Goal: Task Accomplishment & Management: Manage account settings

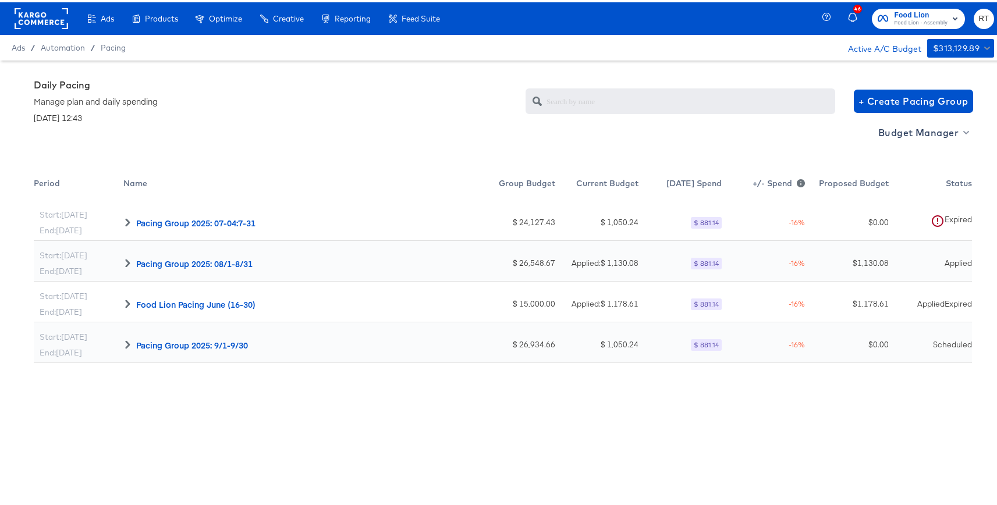
click at [437, 114] on div "Daily Pacing Manage plan and daily spending [DATE] 12:43 + Create Pacing Group" at bounding box center [503, 99] width 939 height 44
click at [309, 83] on div "Daily Pacing Manage plan and daily spending [DATE] 12:43 + Create Pacing Group" at bounding box center [503, 99] width 939 height 44
click at [55, 13] on rect at bounding box center [42, 16] width 54 height 21
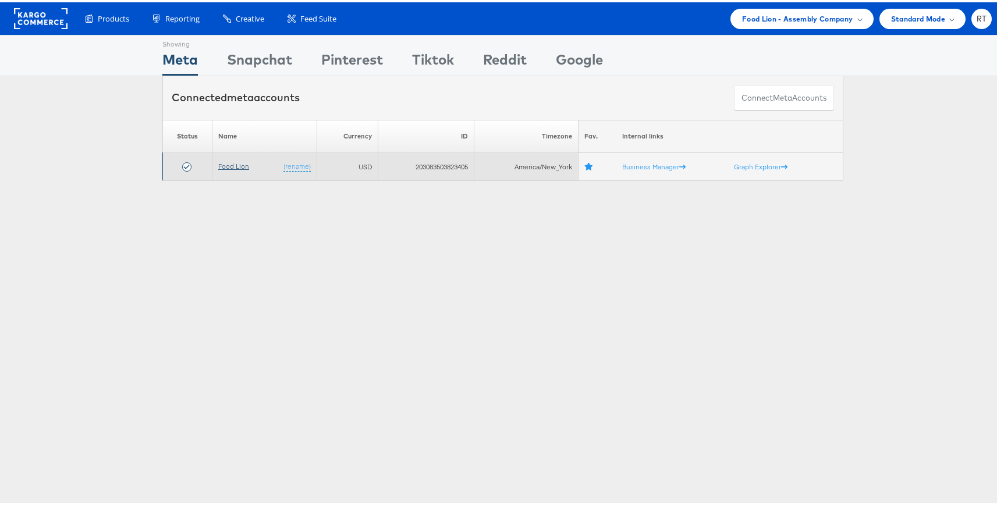
click at [240, 165] on link "Food Lion" at bounding box center [233, 164] width 31 height 9
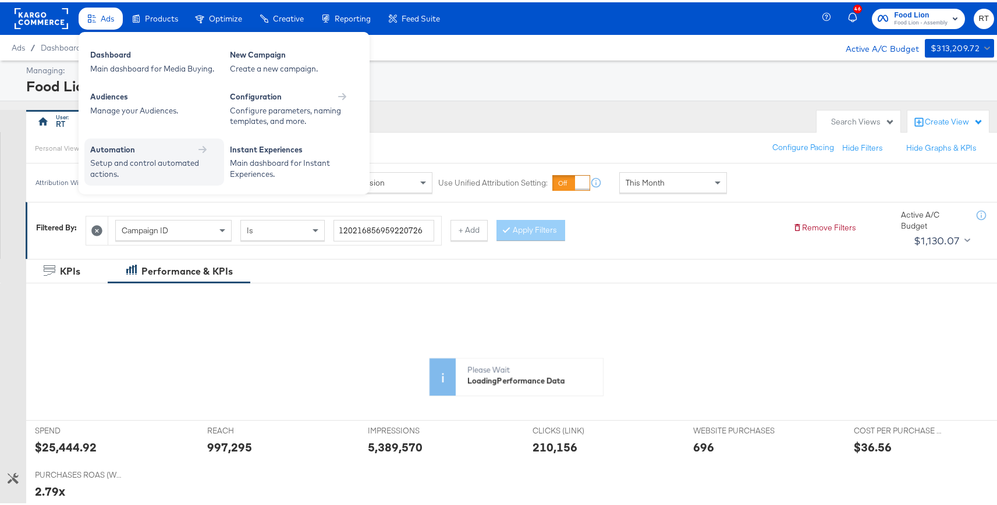
click at [131, 153] on div "Automation" at bounding box center [154, 149] width 128 height 14
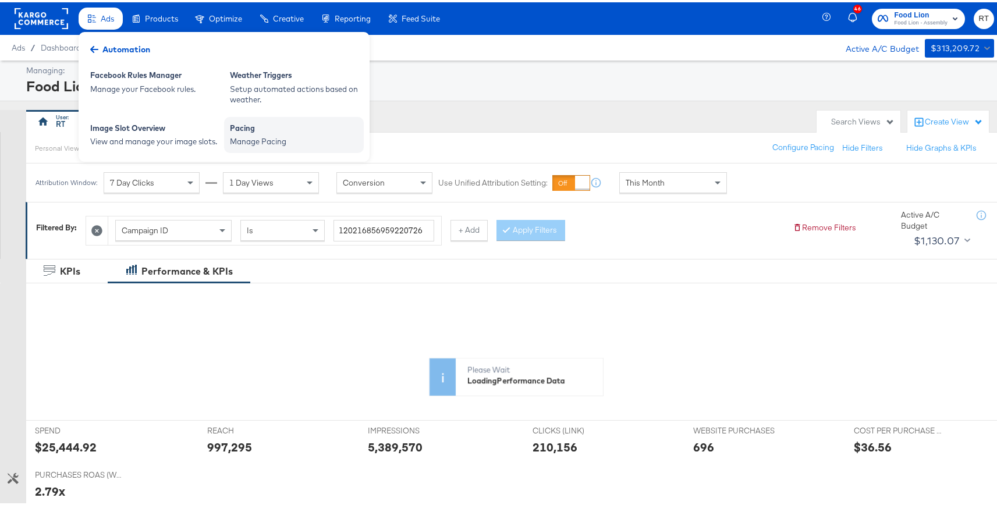
click at [260, 130] on div "Pacing" at bounding box center [294, 128] width 128 height 14
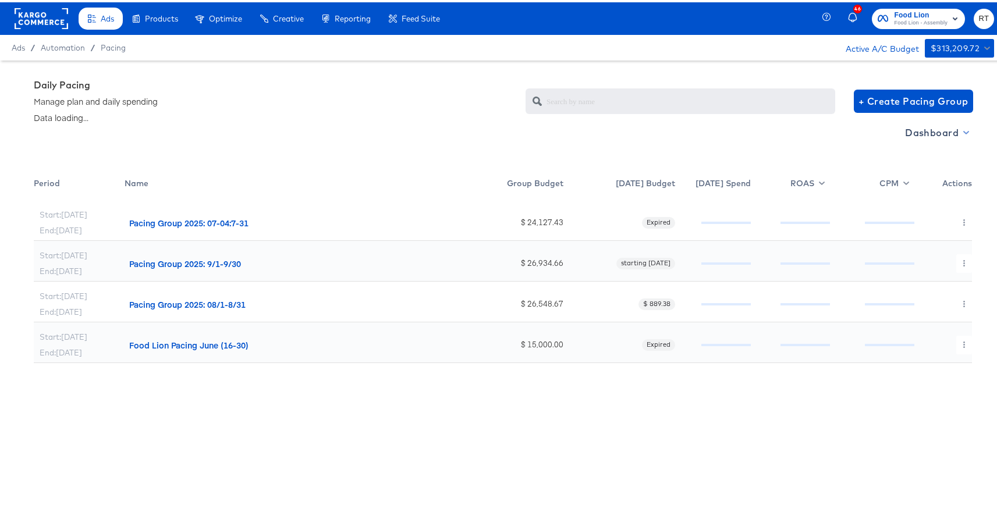
click at [925, 133] on span "Dashboard" at bounding box center [936, 130] width 62 height 16
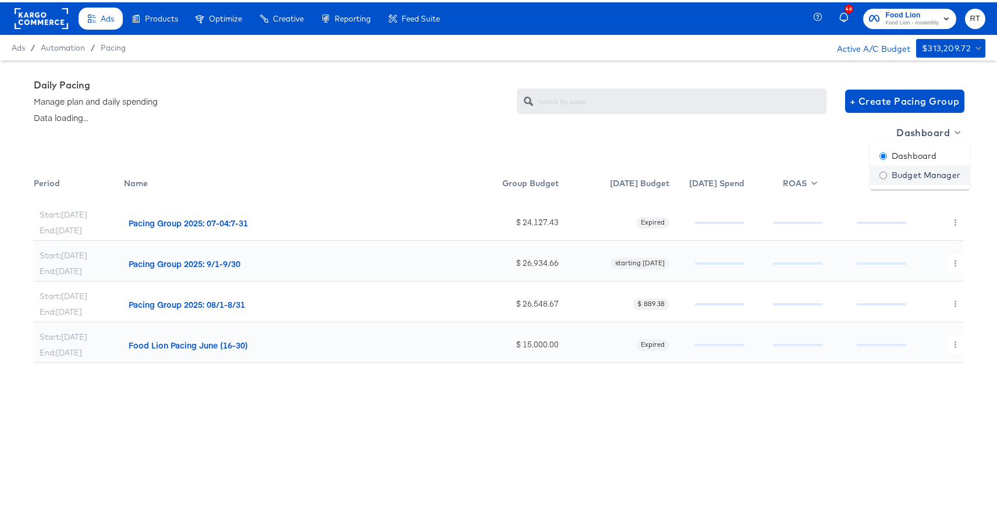
click at [948, 178] on div "Budget Manager" at bounding box center [920, 173] width 81 height 12
radio input "false"
radio input "true"
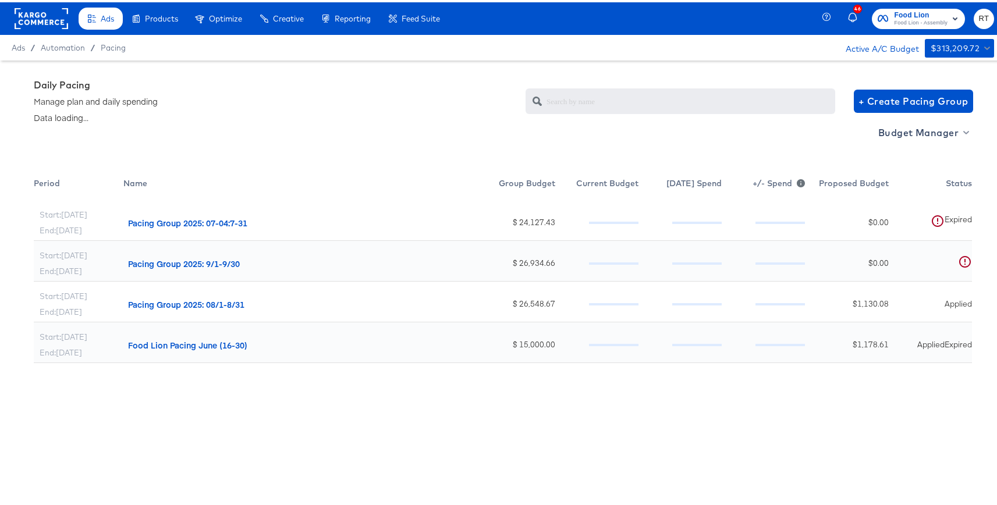
click at [813, 415] on div "Start: Jul 4th End: Jul 31st Pacing Group 2025: 07-04:7-31 $ 24,127.43 $ 0.00 T…" at bounding box center [503, 387] width 939 height 378
click at [870, 293] on div "$ 1,130.08" at bounding box center [846, 299] width 83 height 41
click at [159, 129] on div "Budget Manager" at bounding box center [503, 145] width 939 height 48
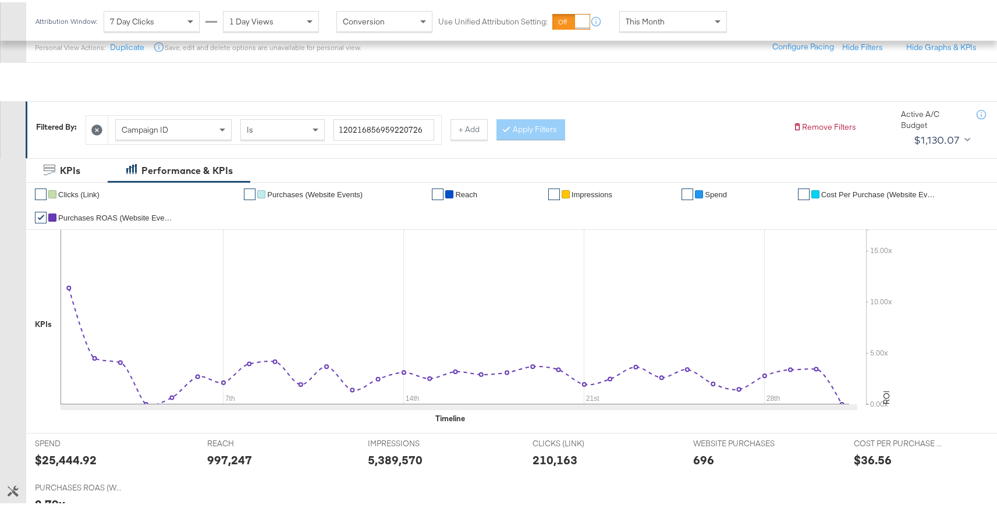
scroll to position [402, 0]
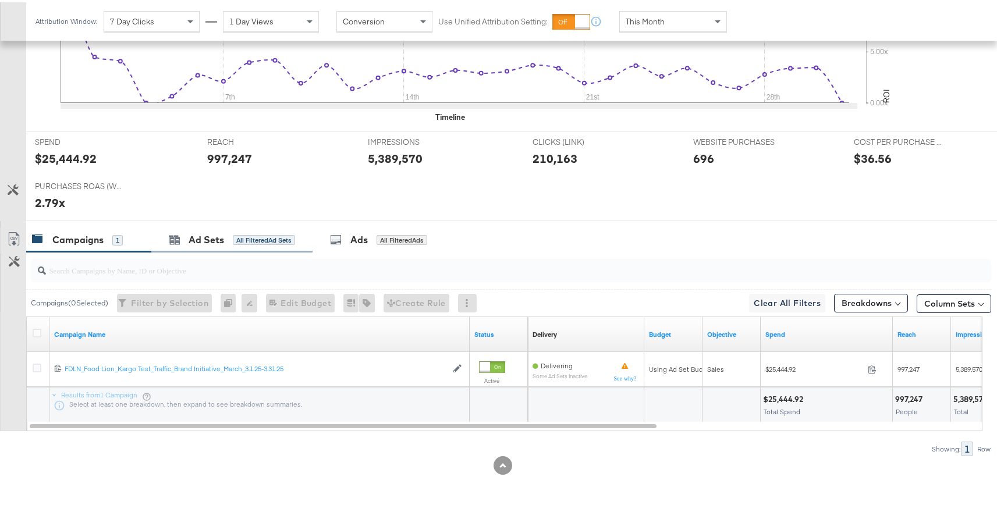
click at [271, 246] on div "Ad Sets All Filtered Ad Sets" at bounding box center [231, 237] width 161 height 25
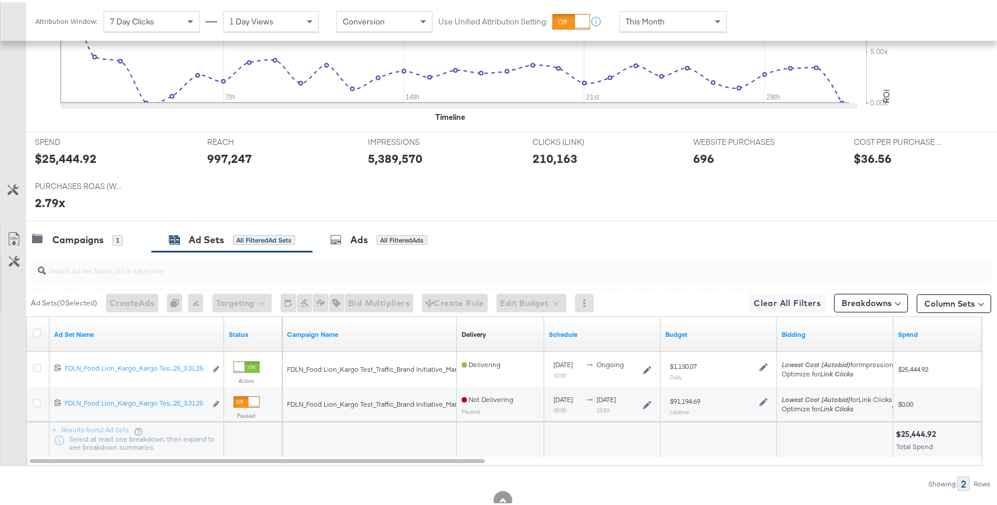
scroll to position [0, 0]
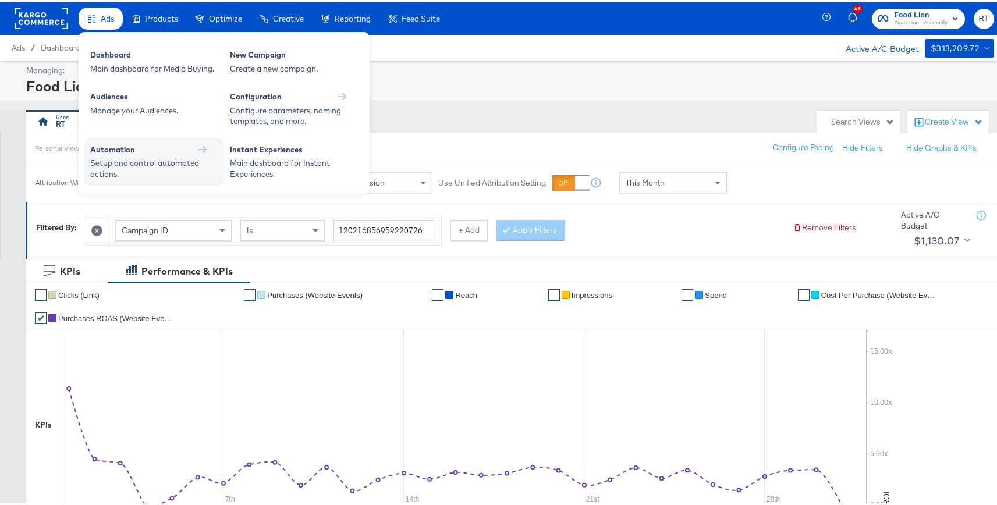
click at [125, 163] on div "Setup and control automated actions." at bounding box center [148, 166] width 116 height 22
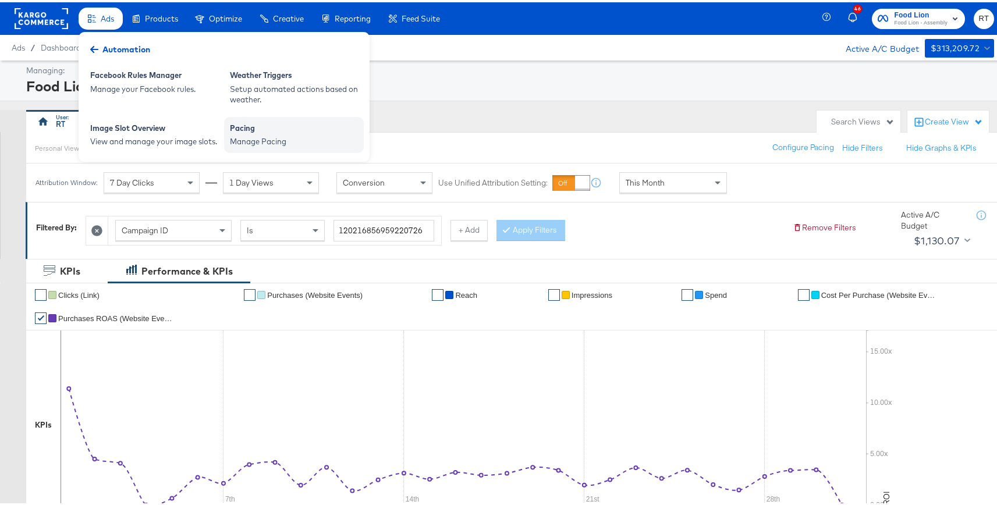
click at [230, 128] on div "Pacing" at bounding box center [294, 128] width 128 height 14
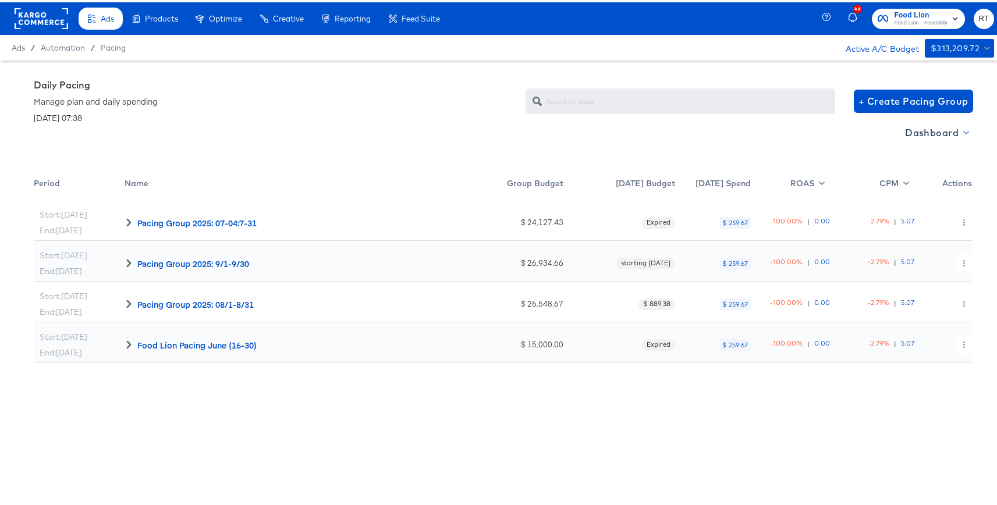
click at [916, 132] on span "Dashboard" at bounding box center [936, 130] width 62 height 16
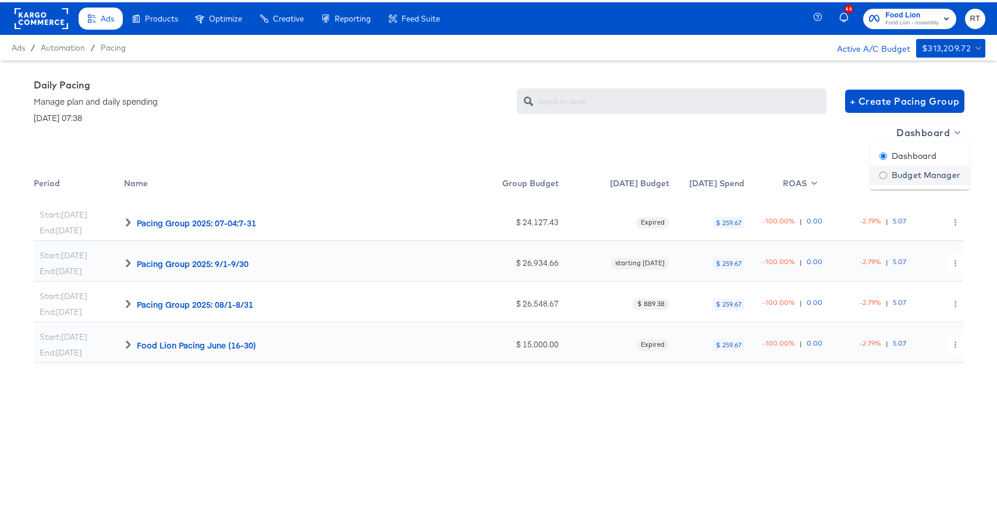
click at [923, 176] on div "Budget Manager" at bounding box center [920, 173] width 81 height 12
radio input "false"
radio input "true"
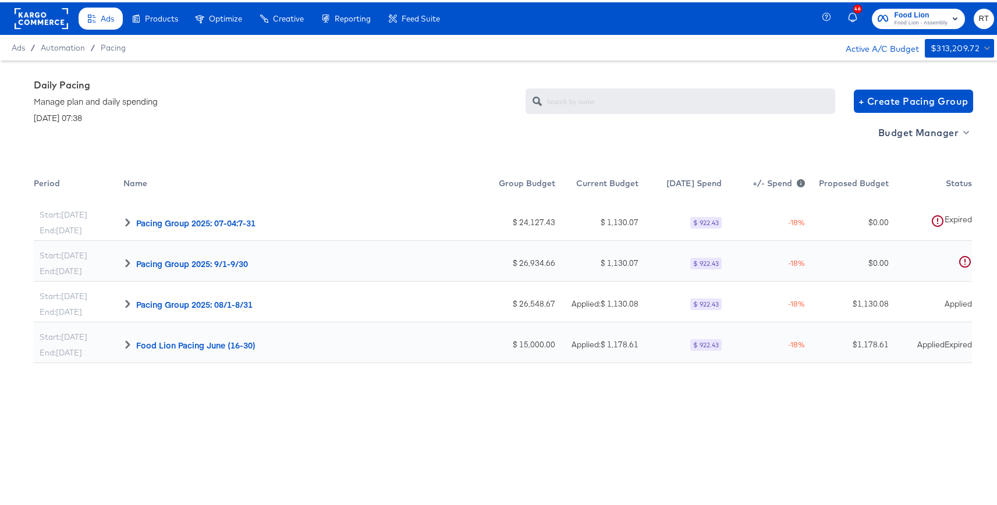
click at [873, 302] on div "$ 1,130.08" at bounding box center [849, 301] width 77 height 11
click at [945, 304] on div "Applied" at bounding box center [958, 301] width 27 height 11
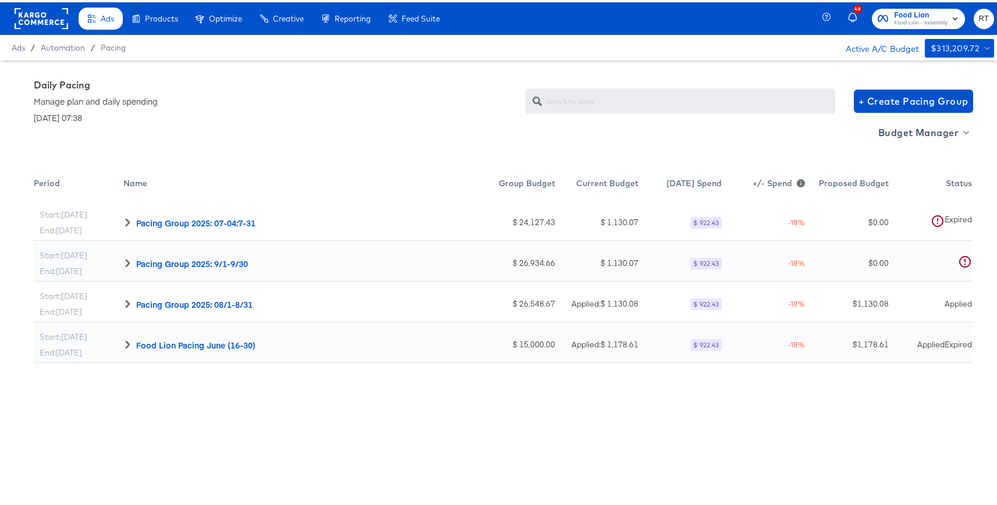
click at [945, 304] on div "Applied" at bounding box center [958, 301] width 27 height 11
